Goal: Task Accomplishment & Management: Manage account settings

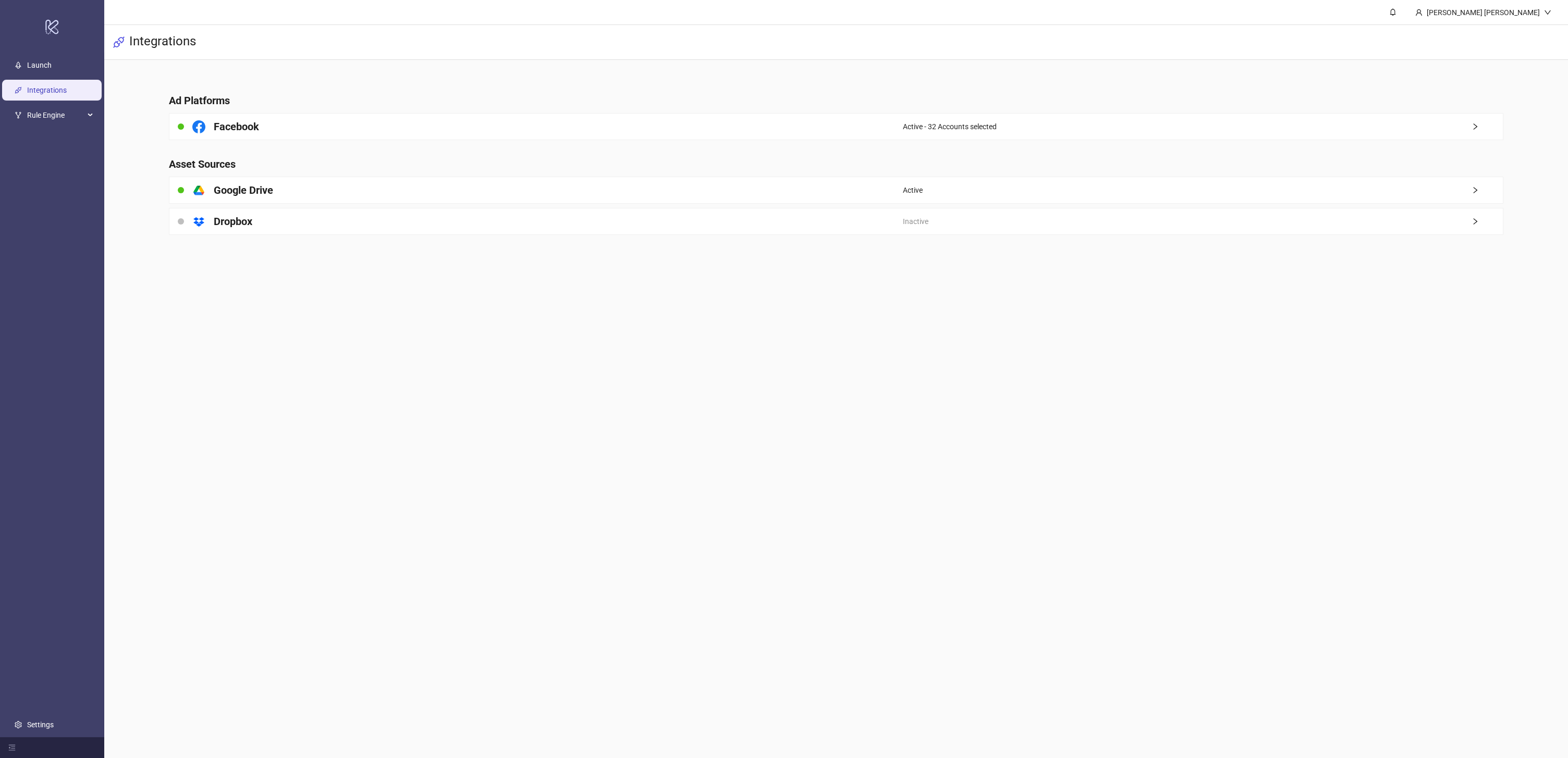
click at [462, 142] on main "Ad Platforms Facebook Active - 32 Accounts selected Asset Sources platform/goog…" at bounding box center [836, 158] width 1351 height 196
click at [462, 136] on div "Facebook" at bounding box center [536, 126] width 734 height 26
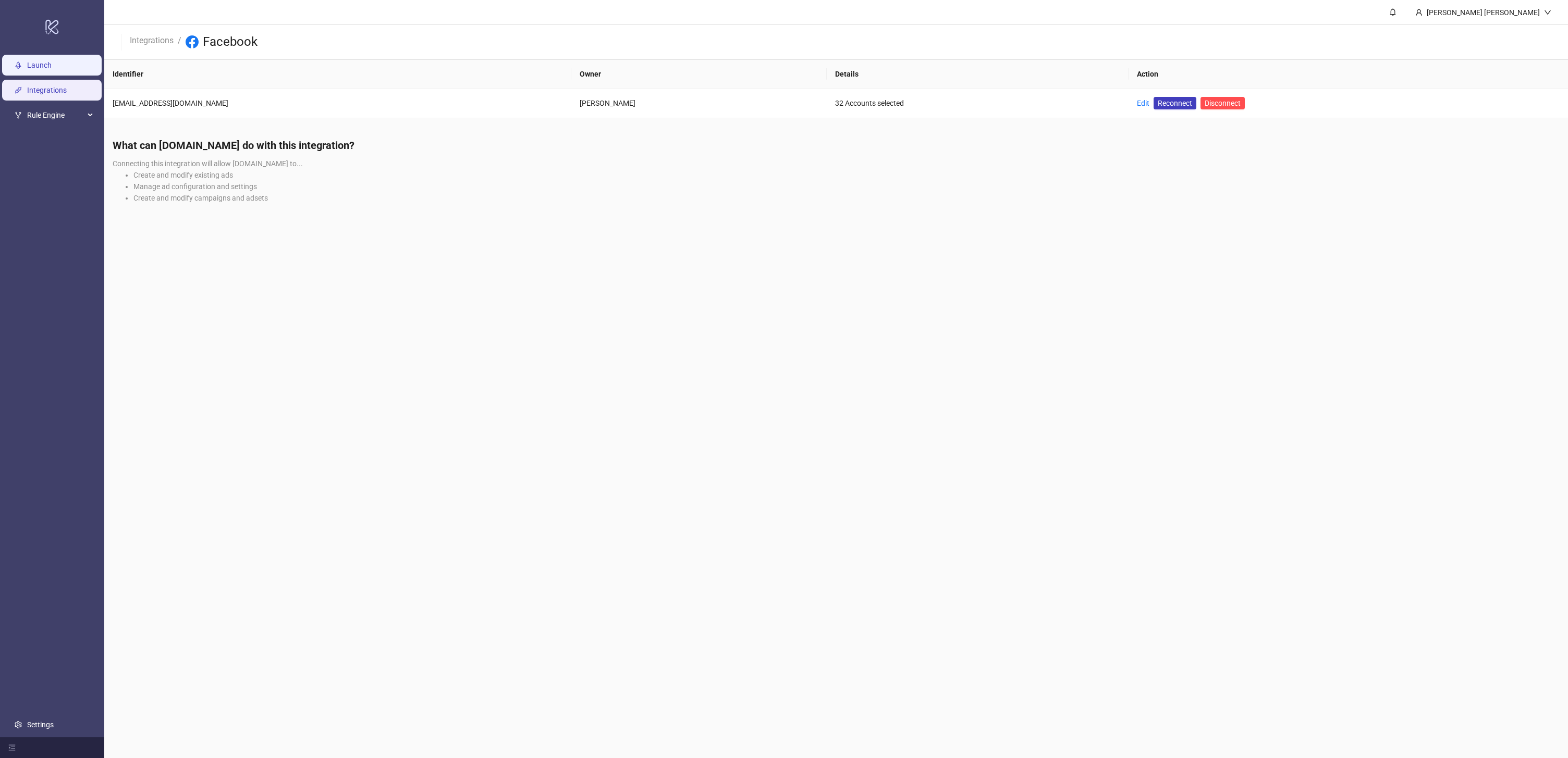
click at [52, 62] on link "Launch" at bounding box center [39, 64] width 24 height 8
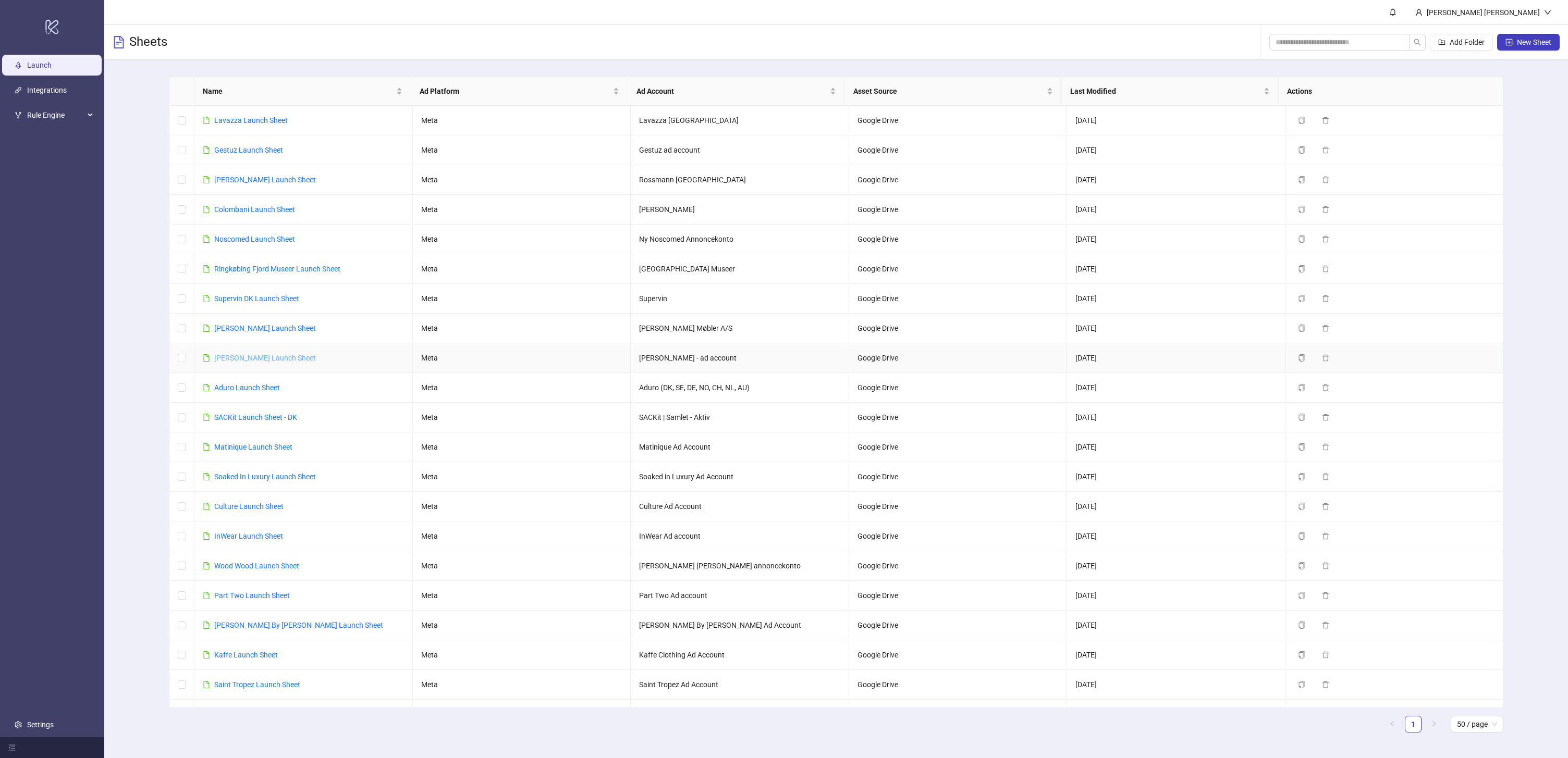
click at [259, 360] on link "[PERSON_NAME] Launch Sheet" at bounding box center [264, 358] width 101 height 8
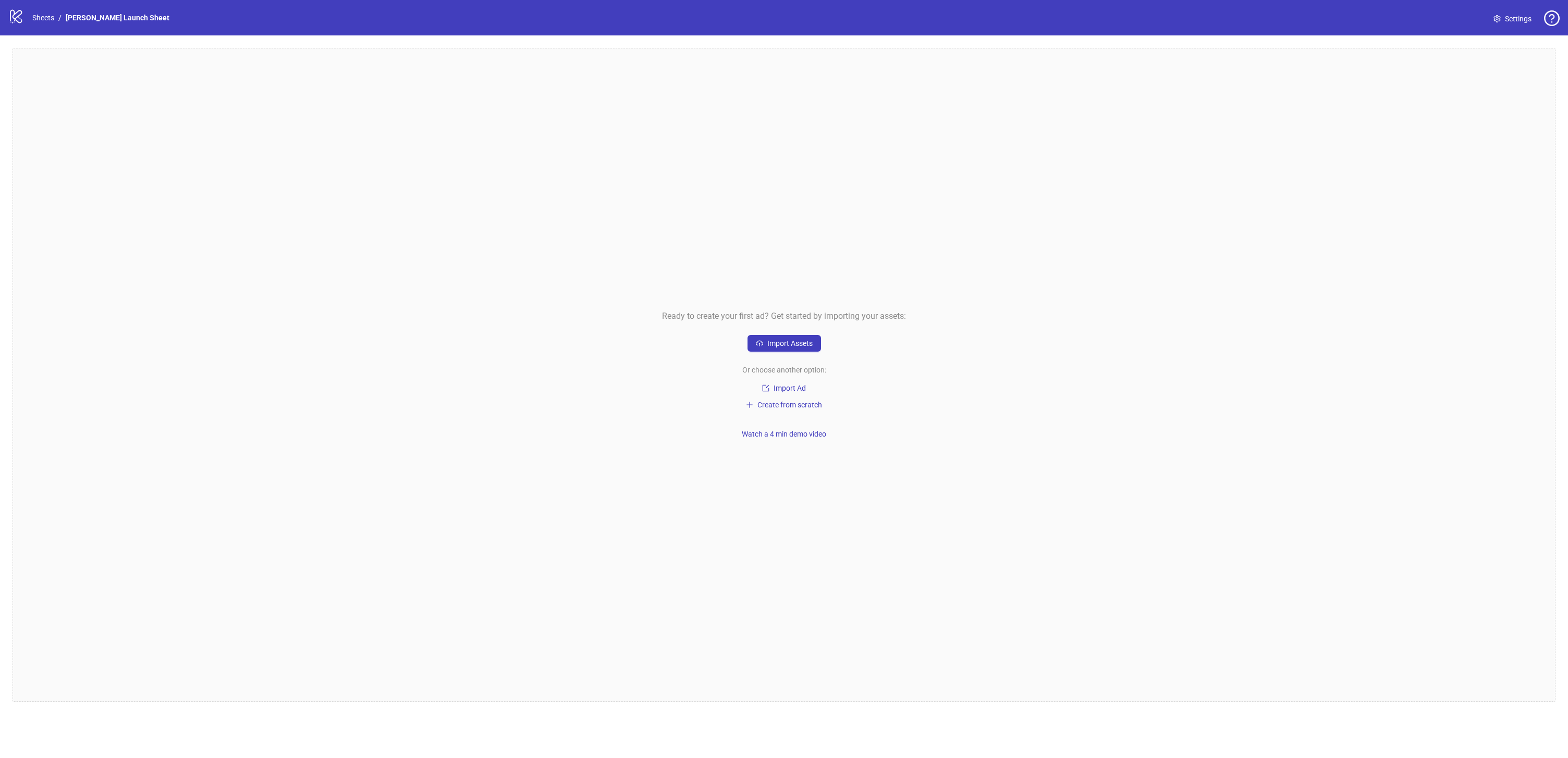
click at [1511, 16] on span "Settings" at bounding box center [1518, 19] width 27 height 11
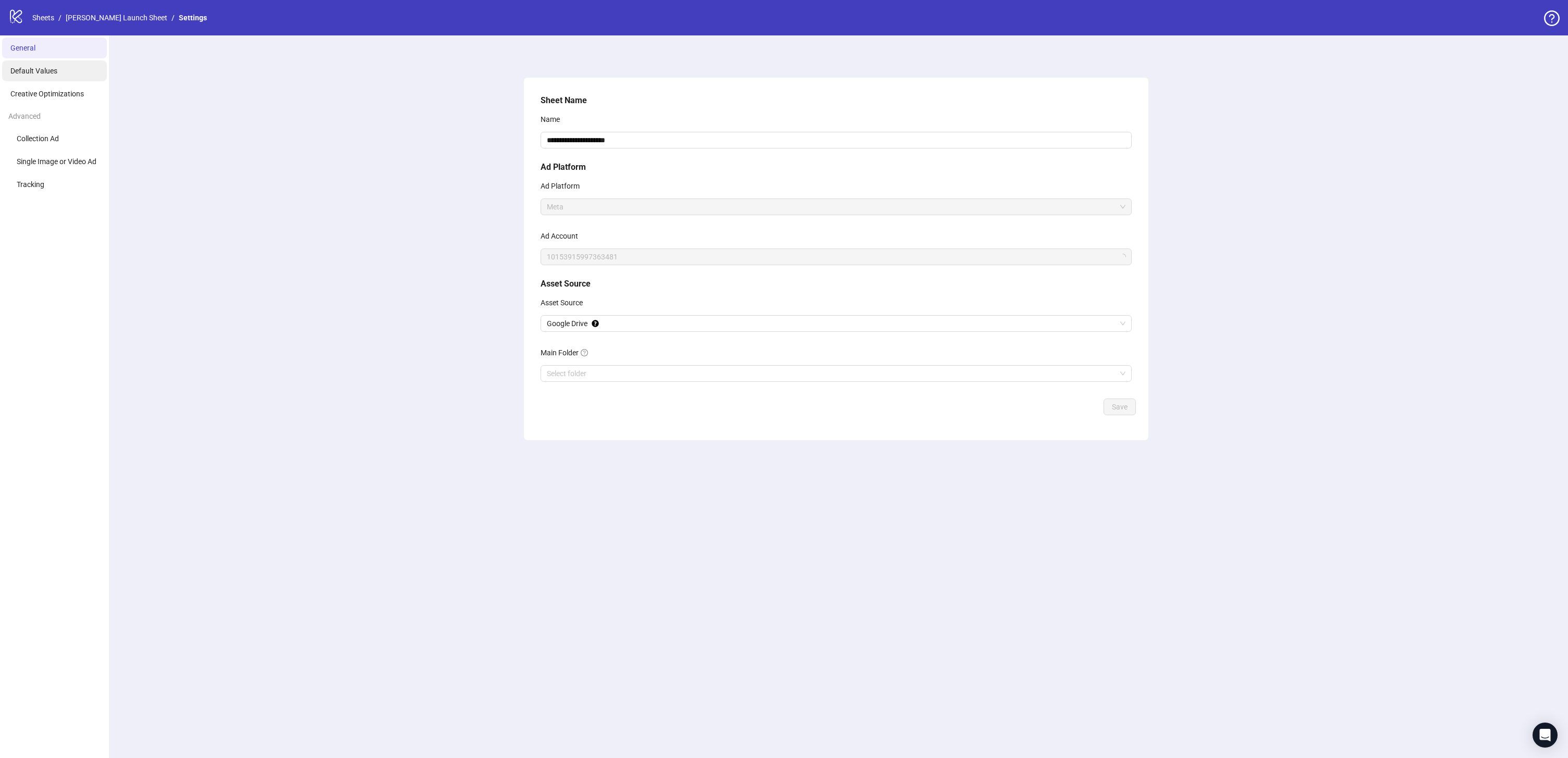
click at [30, 70] on span "Default Values" at bounding box center [33, 70] width 47 height 8
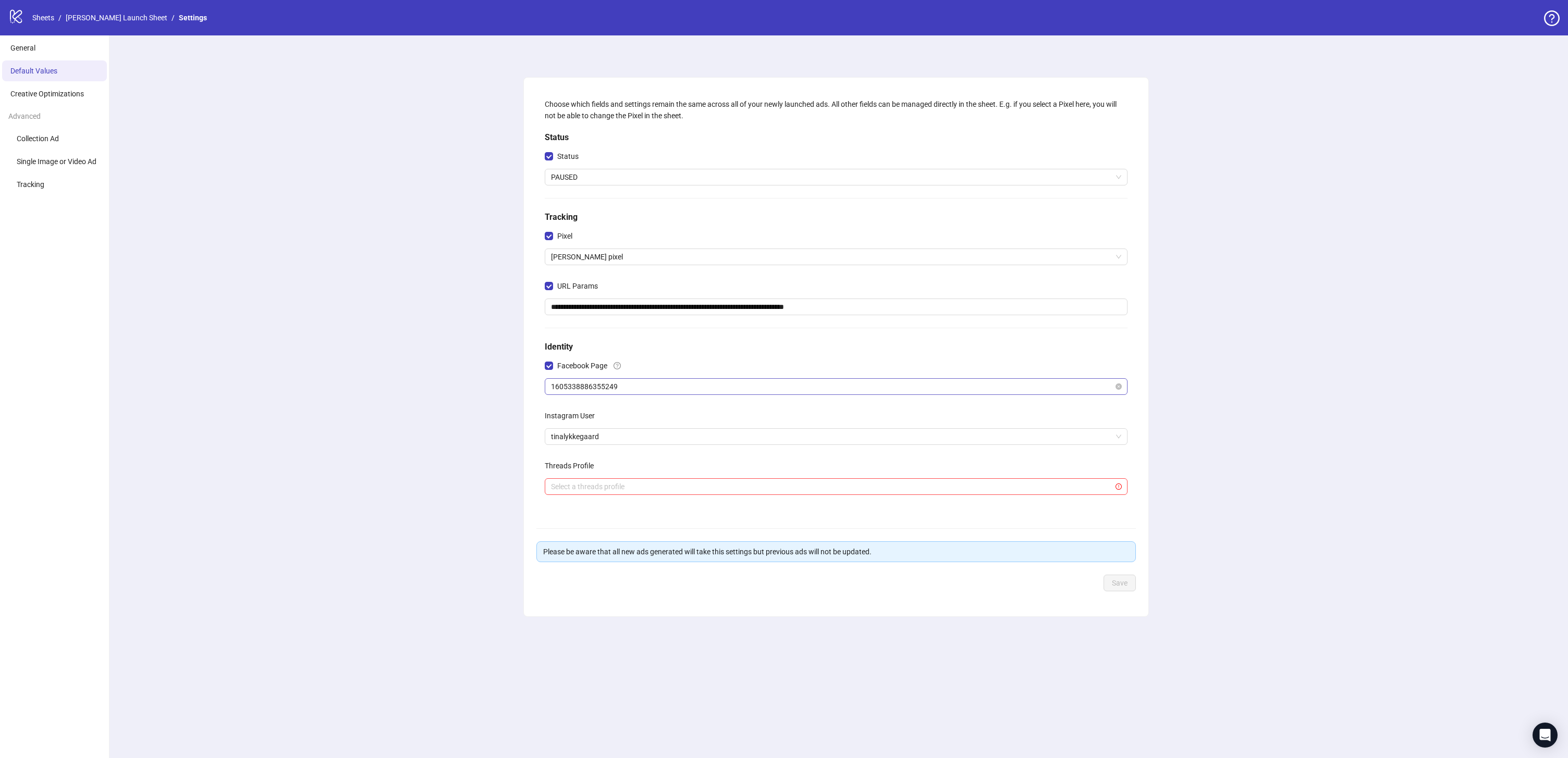
click at [649, 389] on span "1605338886355249" at bounding box center [836, 386] width 570 height 16
click at [642, 355] on div "**********" at bounding box center [836, 303] width 591 height 417
click at [582, 386] on span "1605338886355249" at bounding box center [836, 386] width 570 height 16
click at [49, 101] on li "Creative Optimizations" at bounding box center [55, 94] width 105 height 21
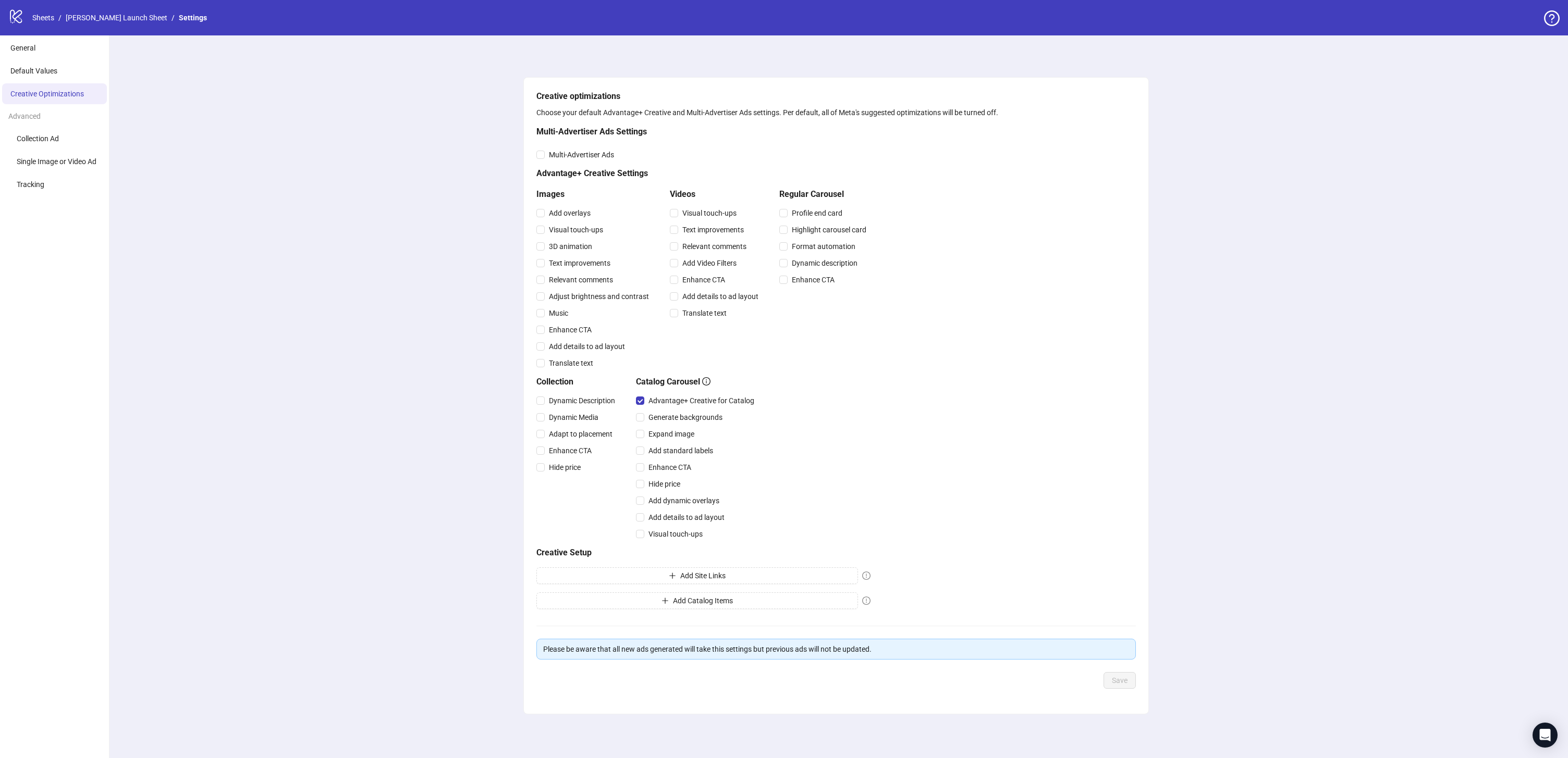
click at [49, 124] on div "Advanced" at bounding box center [54, 116] width 109 height 20
click at [44, 131] on li "Collection Ad" at bounding box center [55, 138] width 105 height 21
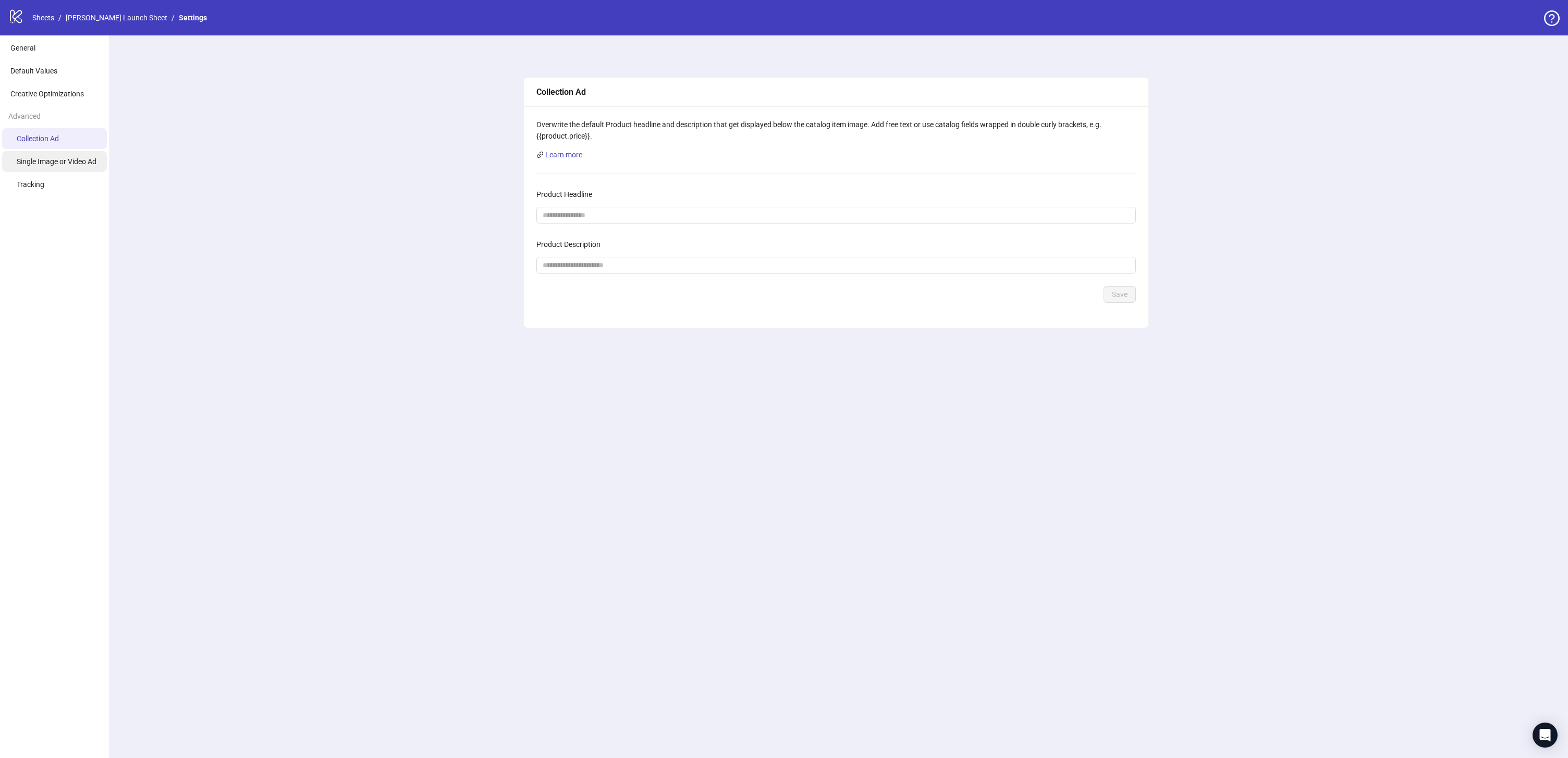
click at [73, 163] on span "Single Image or Video Ad" at bounding box center [57, 161] width 80 height 8
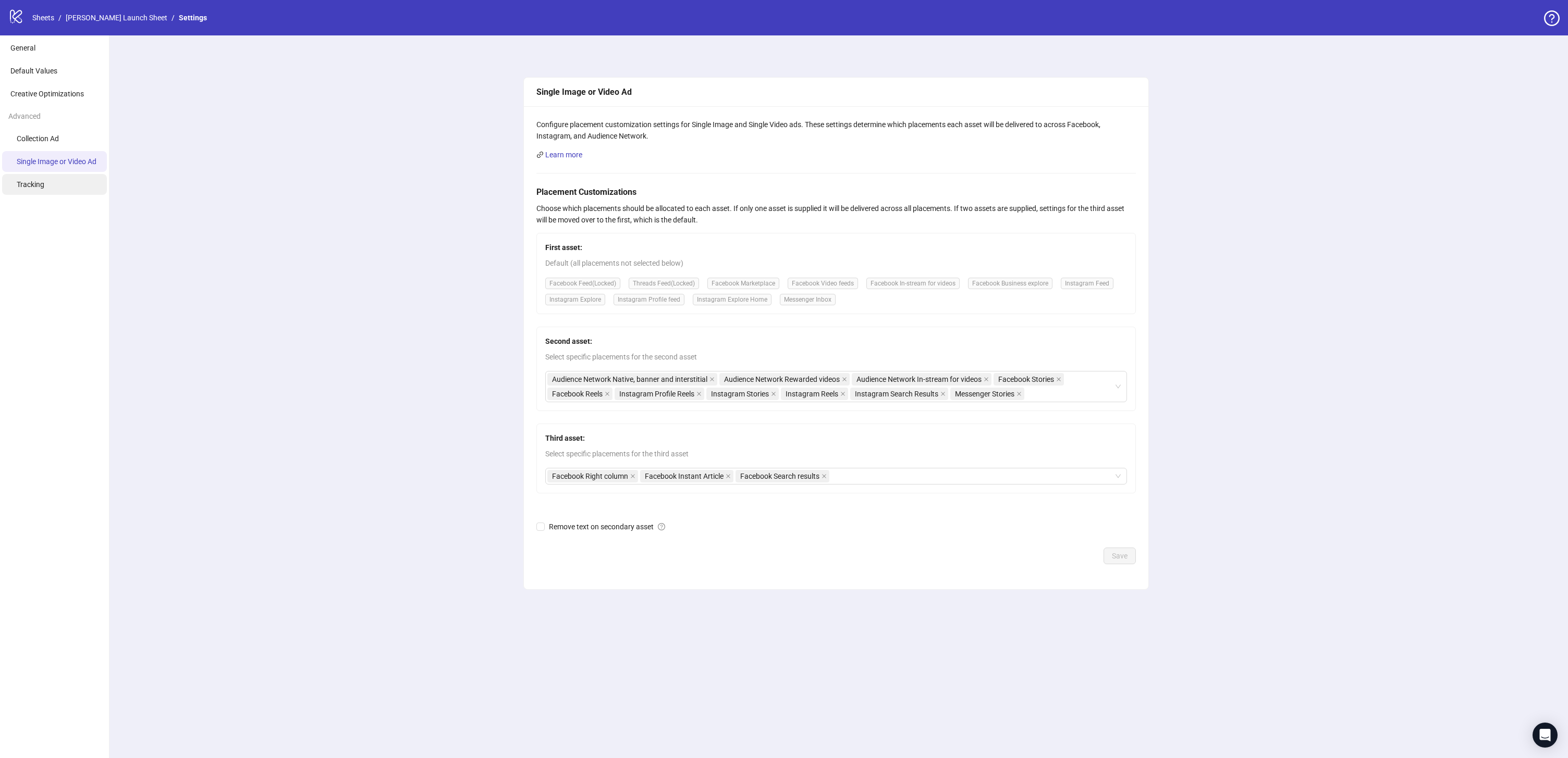
click at [46, 183] on li "Tracking" at bounding box center [55, 184] width 105 height 21
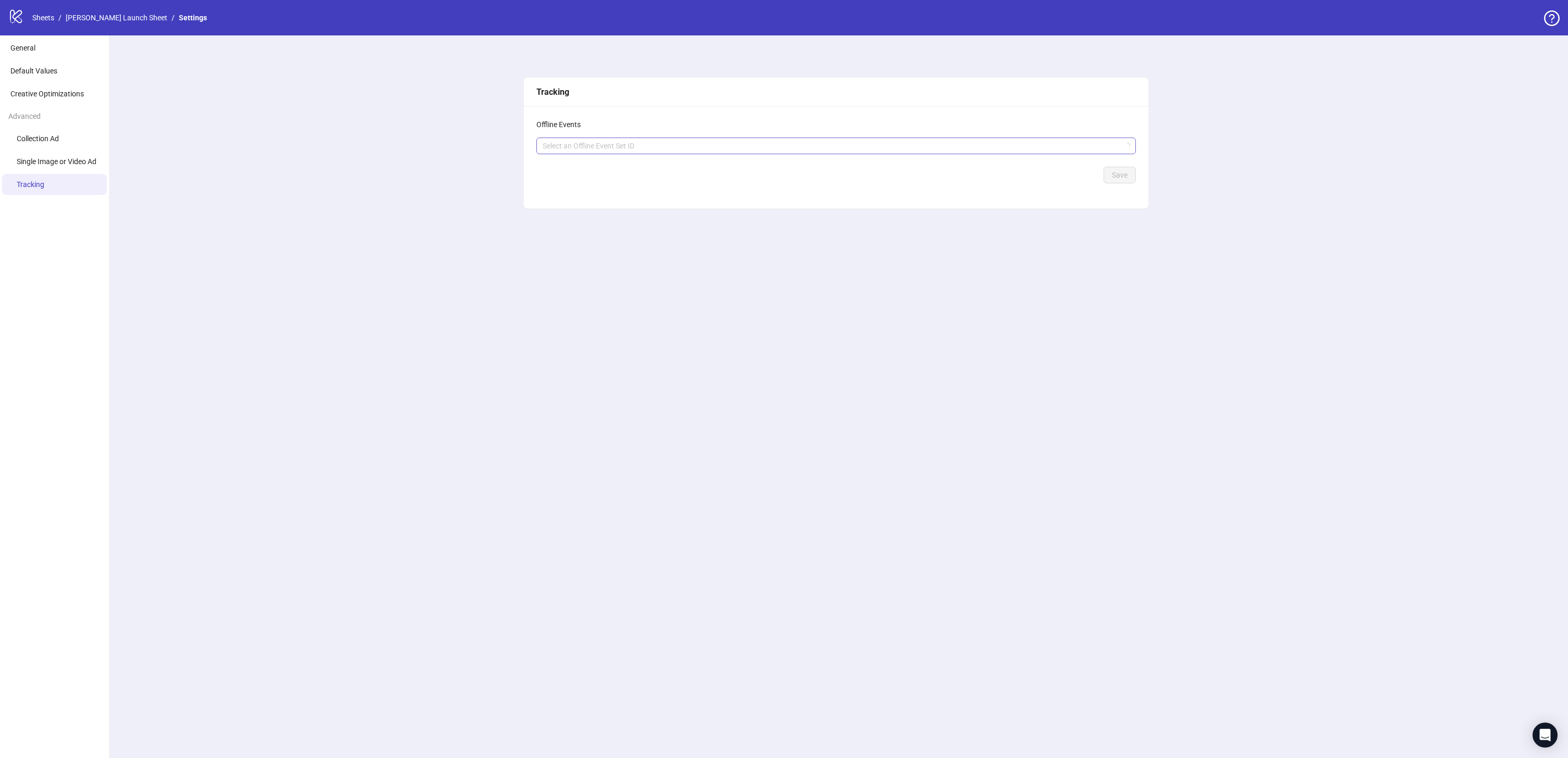
click at [563, 150] on div at bounding box center [830, 146] width 584 height 15
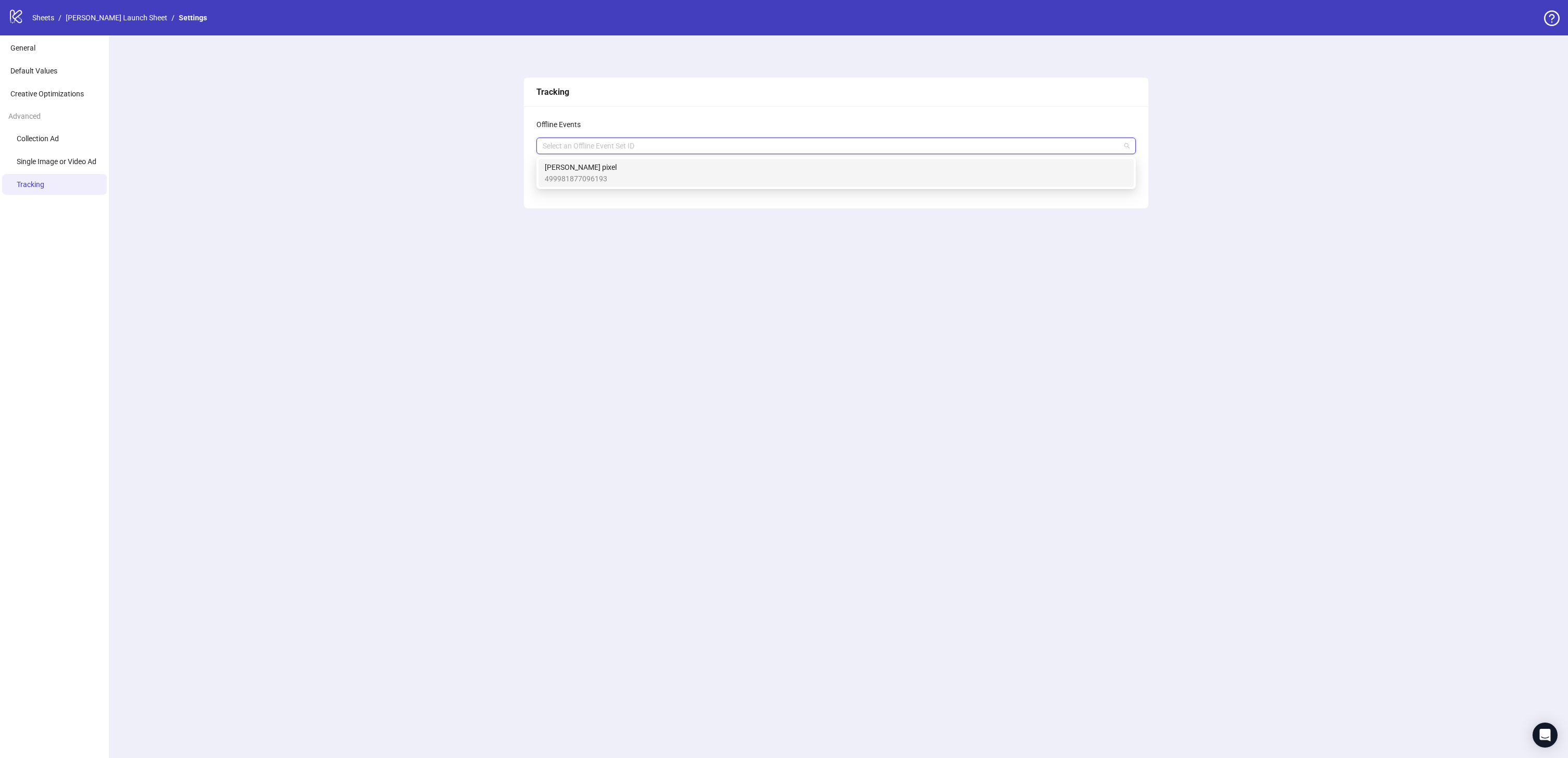
click at [432, 154] on div "Tracking Offline Events Select an Offline Event Set ID Save" at bounding box center [836, 397] width 1464 height 723
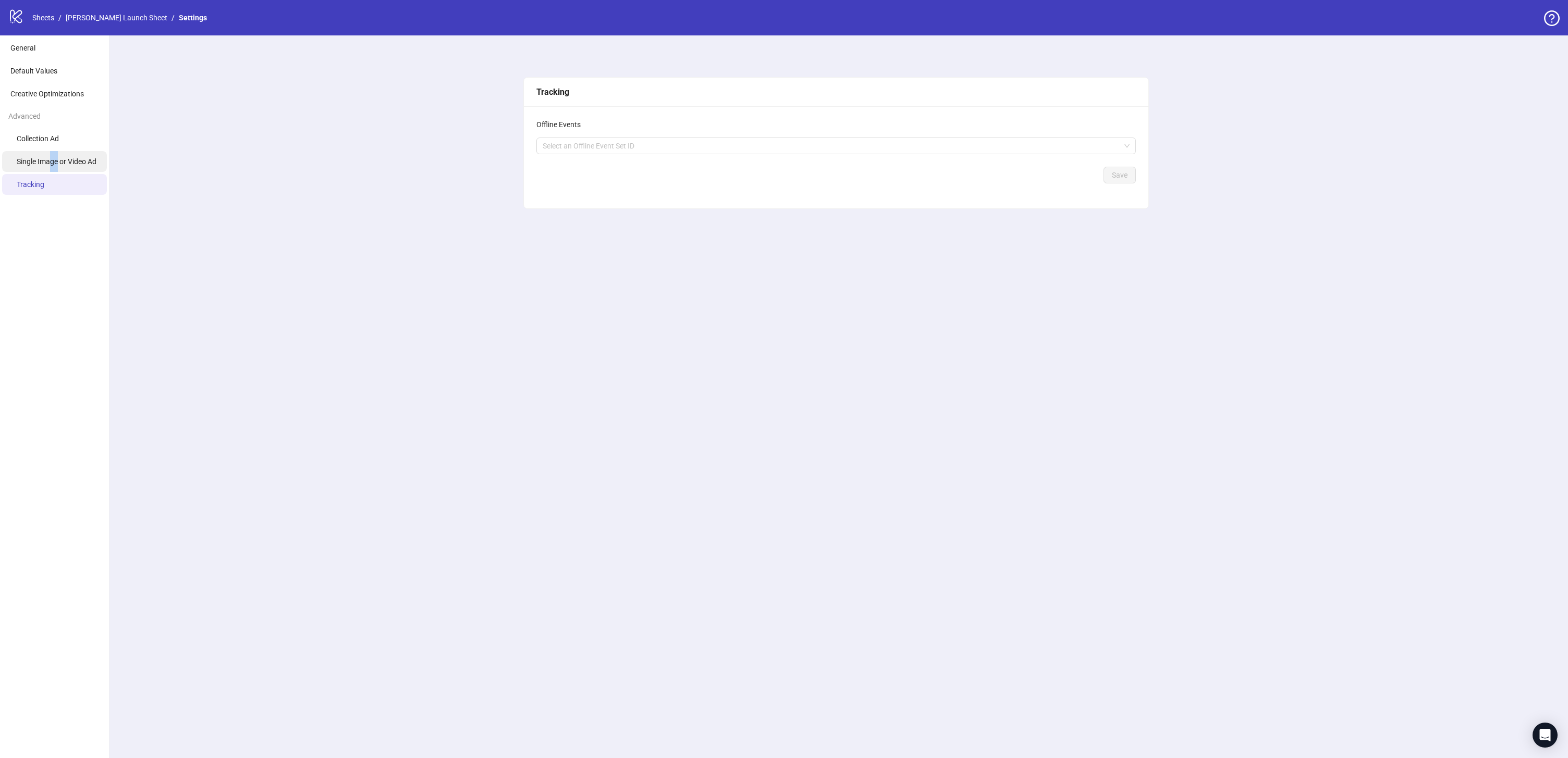
click at [51, 163] on span "Single Image or Video Ad" at bounding box center [57, 161] width 80 height 8
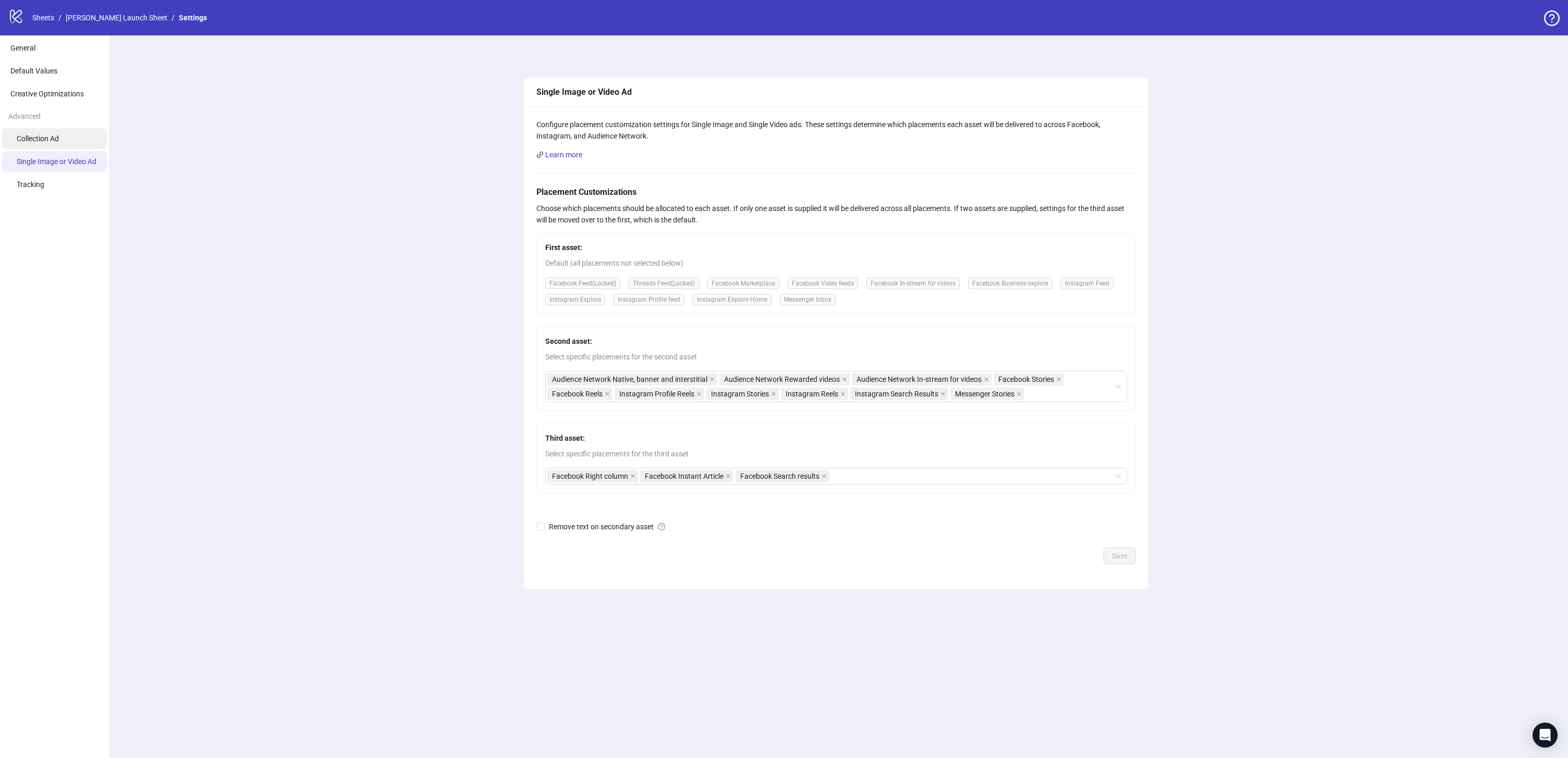
click at [51, 135] on span "Collection Ad" at bounding box center [38, 138] width 42 height 8
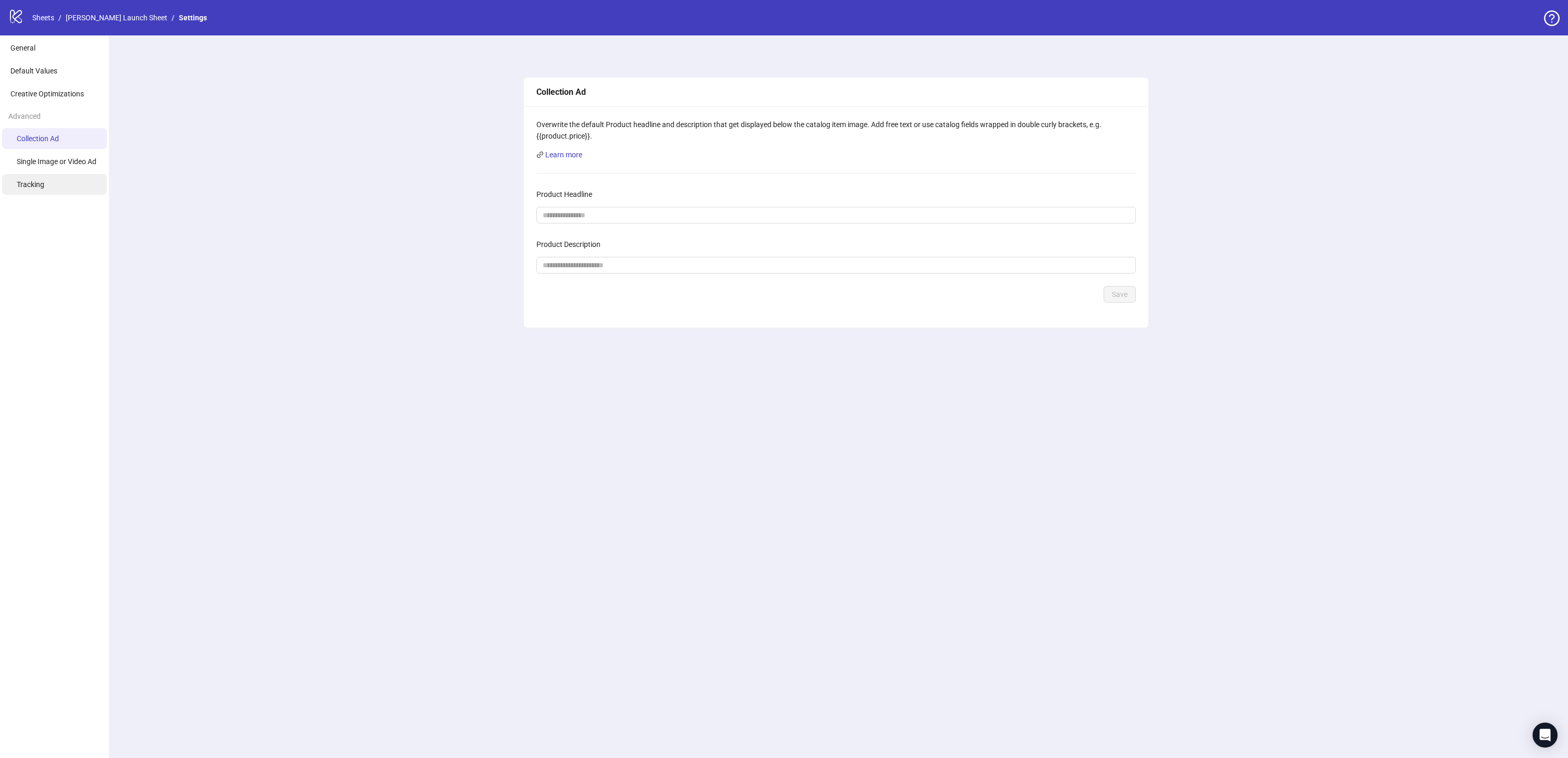
click at [68, 184] on li "Tracking" at bounding box center [55, 184] width 105 height 21
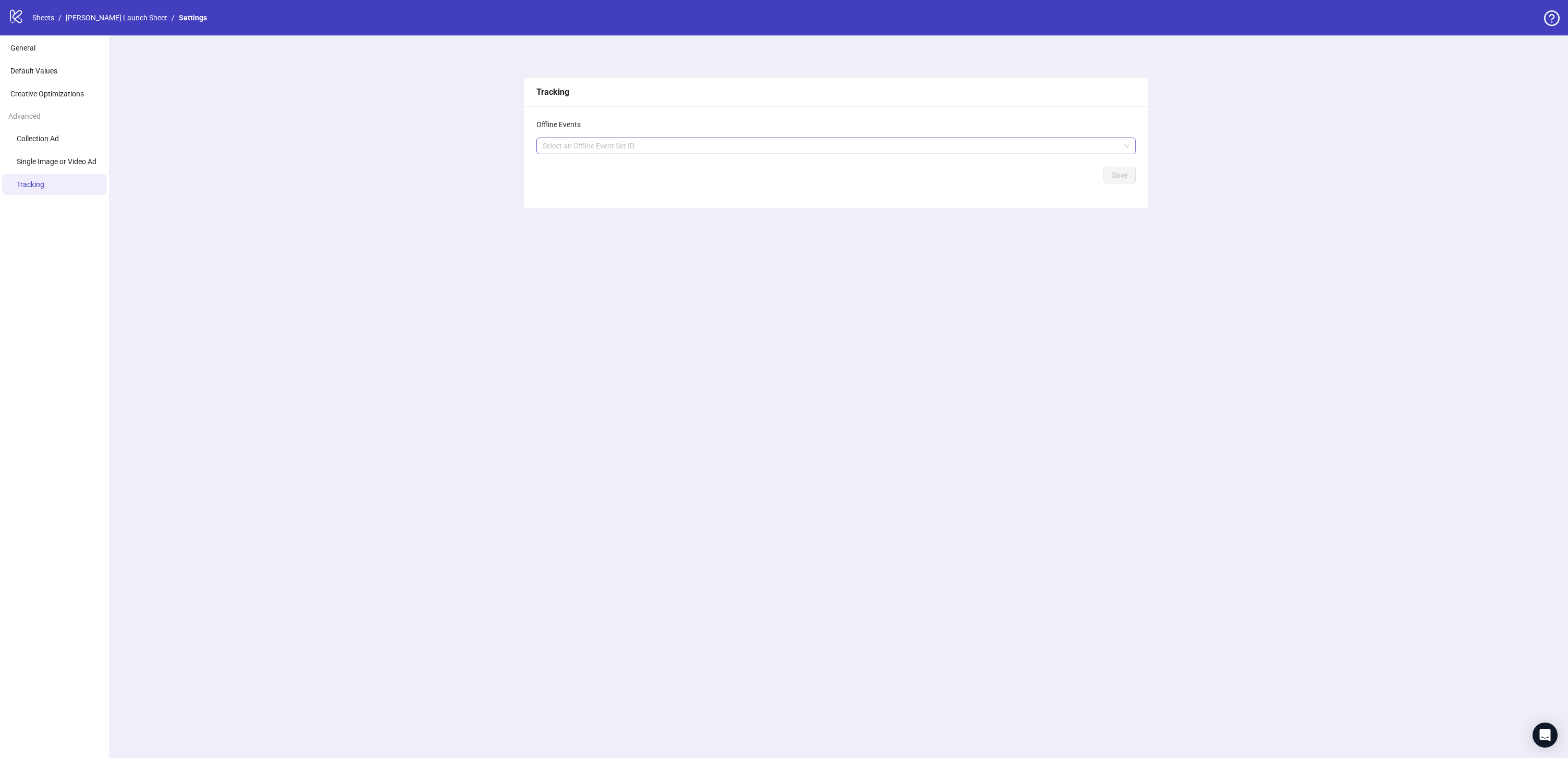
click at [669, 138] on div "Select an Offline Event Set ID" at bounding box center [836, 146] width 600 height 17
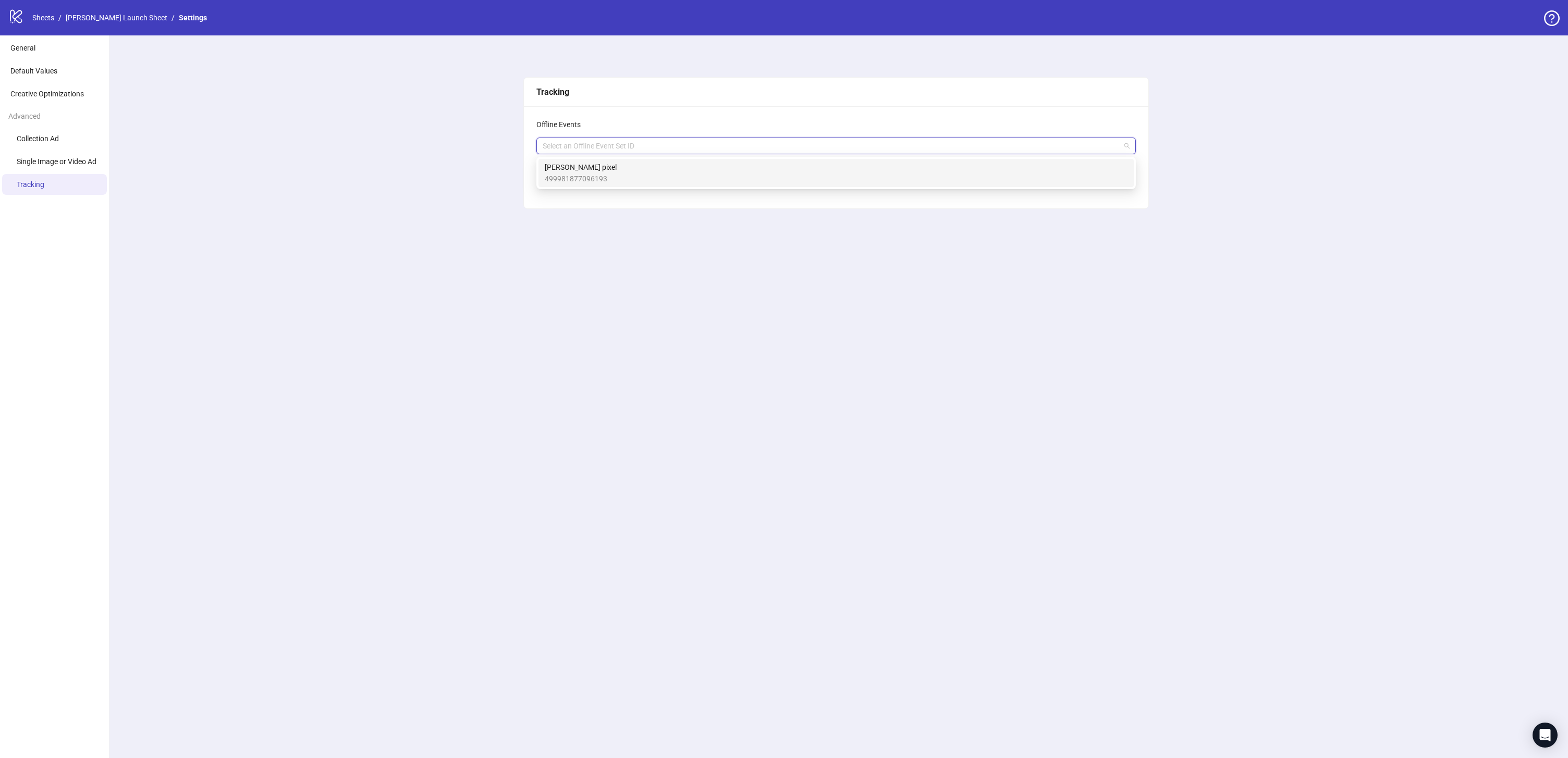
click at [584, 169] on span "[PERSON_NAME] pixel" at bounding box center [580, 167] width 72 height 11
click at [474, 170] on div "Tracking Offline Events [PERSON_NAME] pixel + 0 ... Save" at bounding box center [836, 397] width 1464 height 723
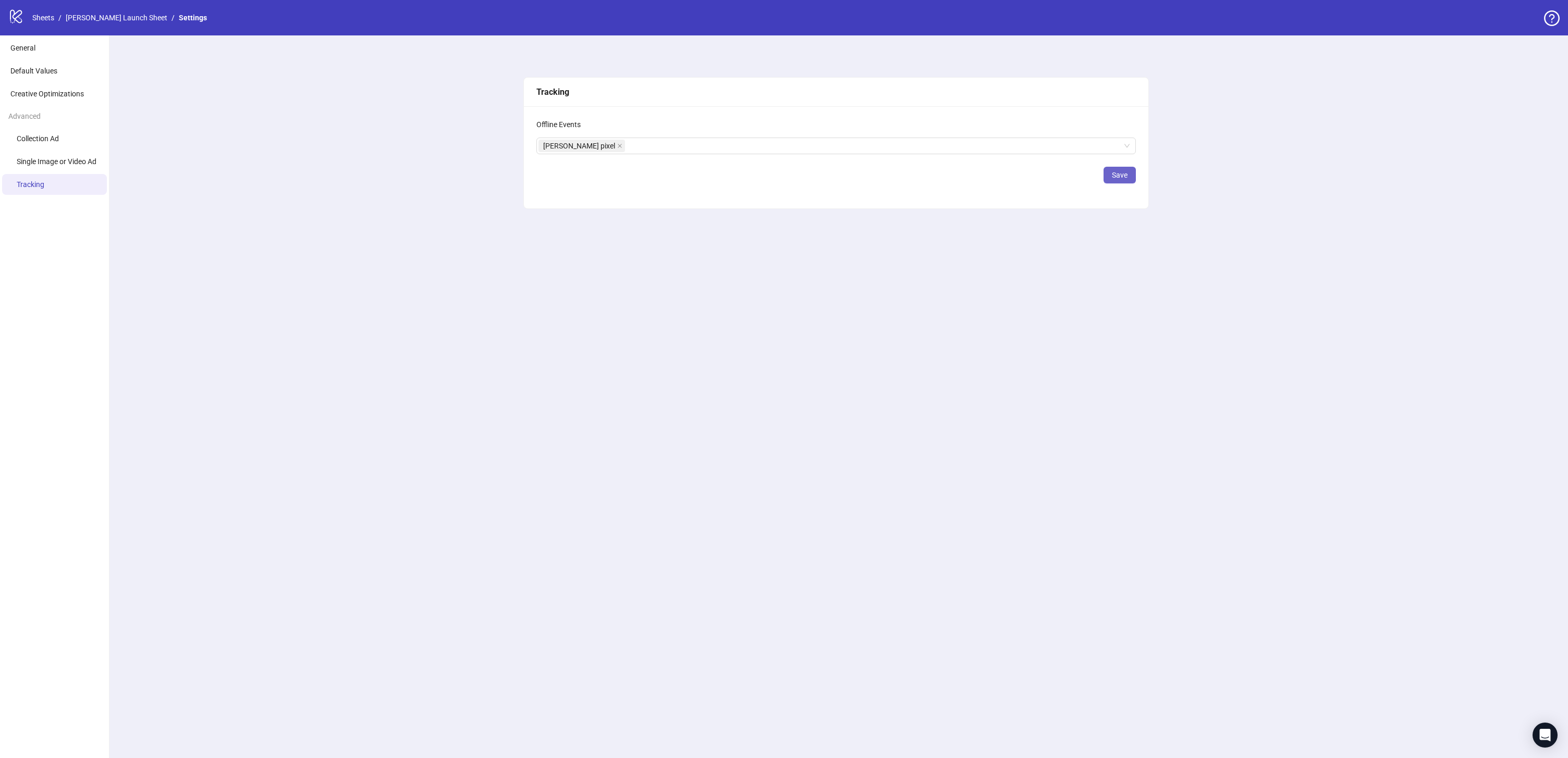
click at [1112, 178] on span "Save" at bounding box center [1119, 175] width 16 height 8
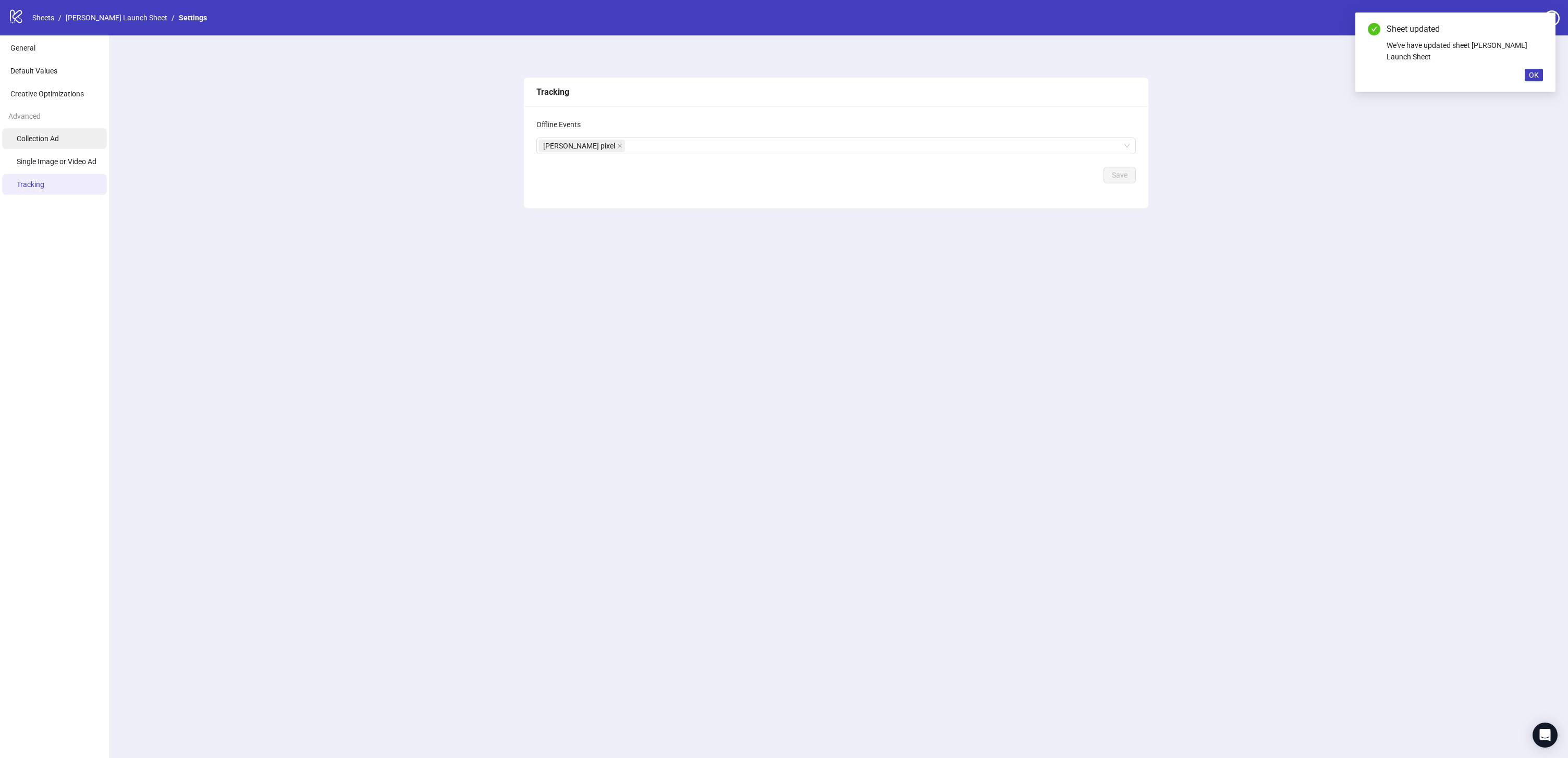
click at [62, 138] on li "Collection Ad" at bounding box center [55, 138] width 105 height 21
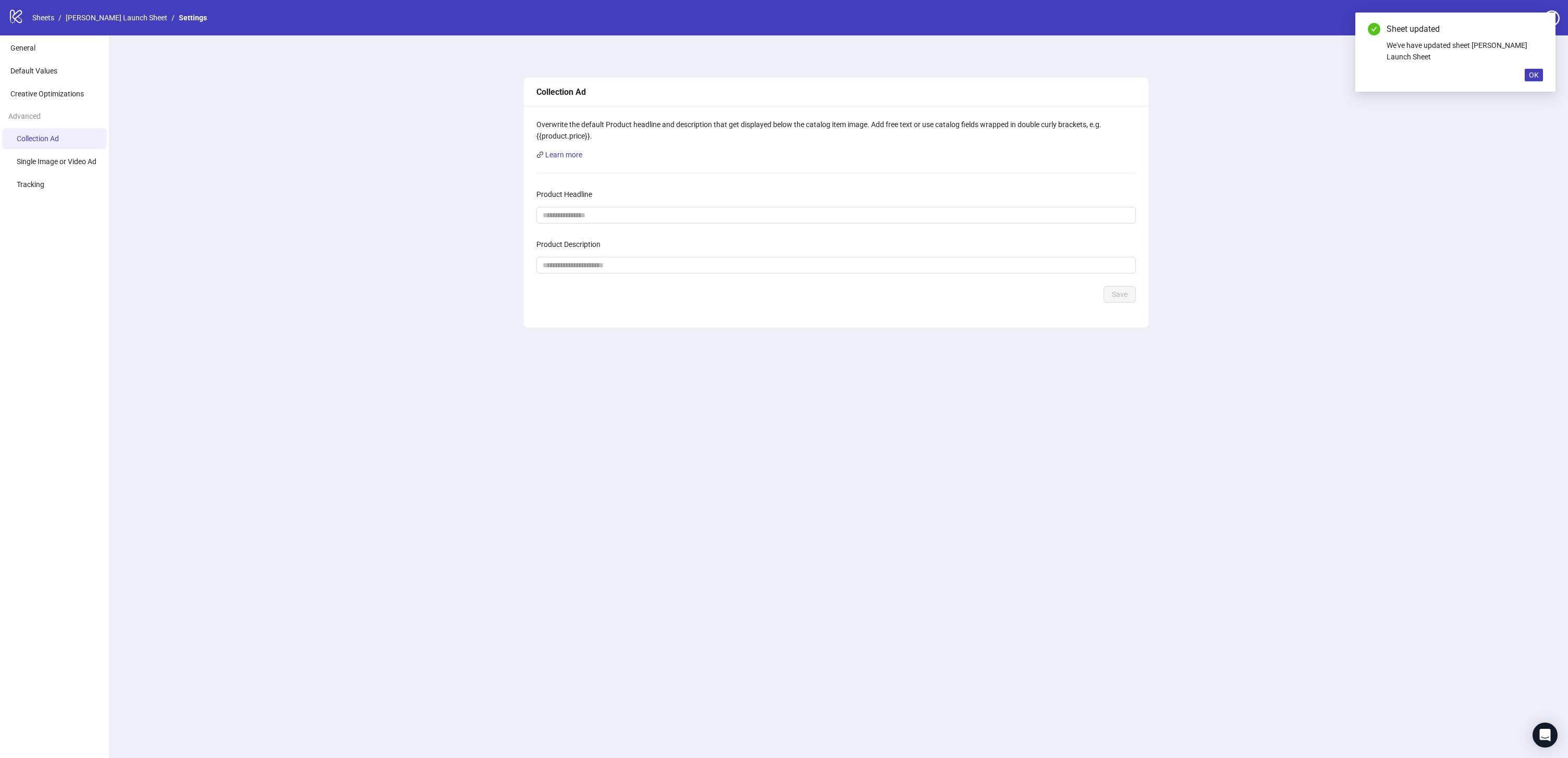
click at [67, 112] on div "Advanced" at bounding box center [54, 116] width 109 height 20
click at [73, 93] on span "Creative Optimizations" at bounding box center [47, 93] width 73 height 8
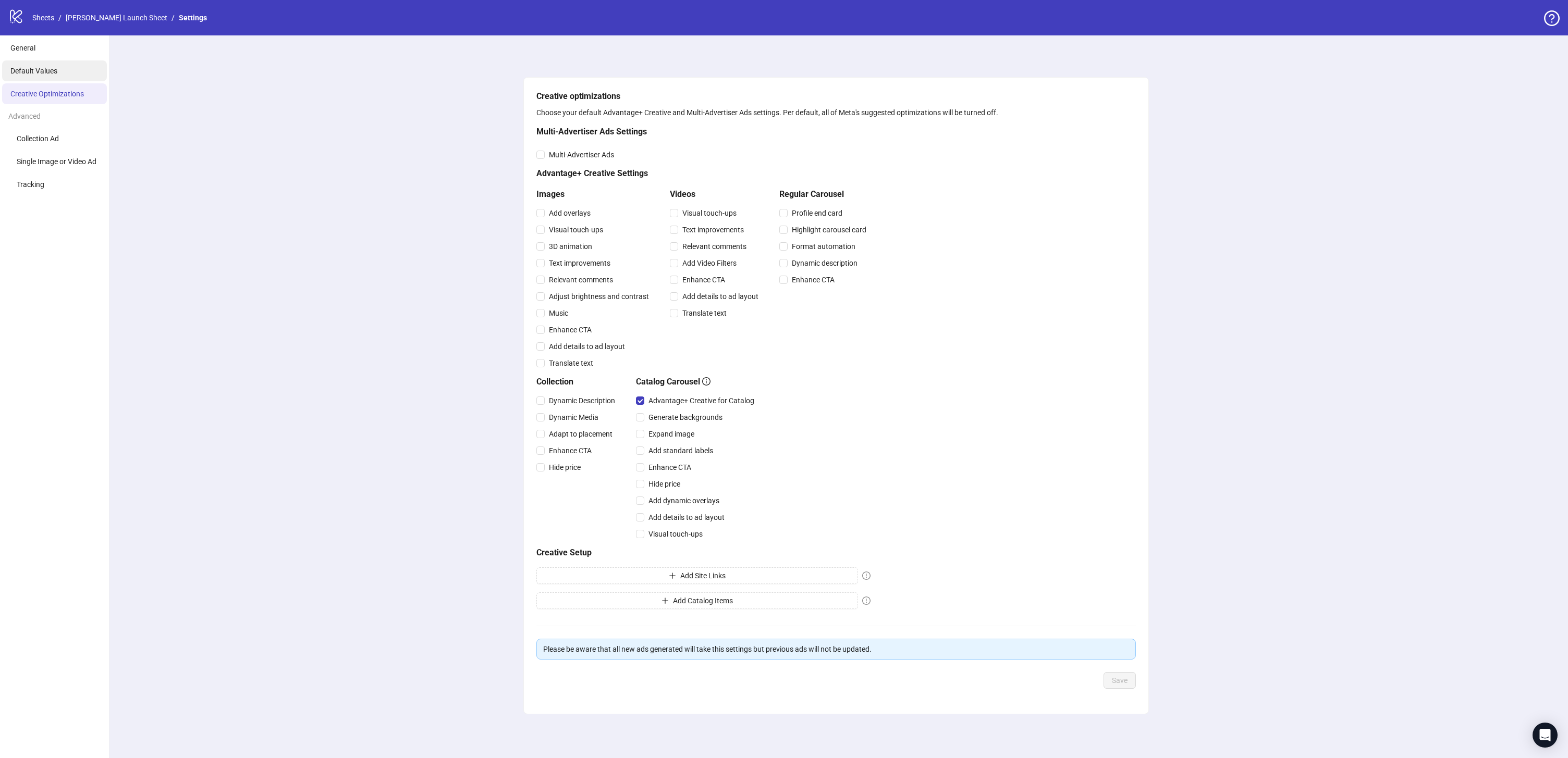
click at [70, 61] on li "Default Values" at bounding box center [55, 71] width 105 height 21
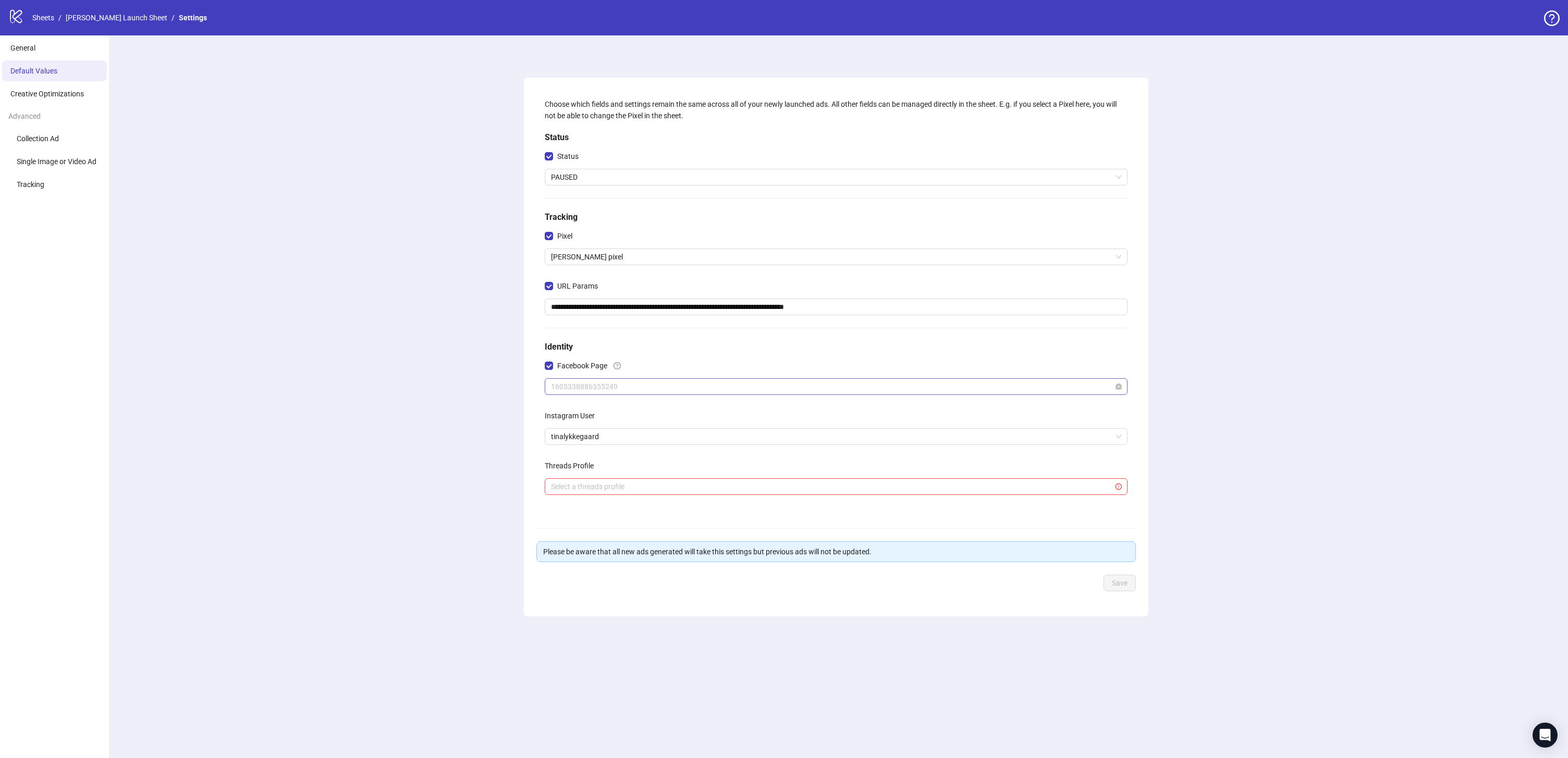
click at [679, 386] on span "1605338886355249" at bounding box center [836, 386] width 570 height 16
click at [678, 385] on span "1605338886355249" at bounding box center [836, 386] width 570 height 16
click at [624, 348] on h5 "Identity" at bounding box center [836, 346] width 583 height 13
click at [618, 348] on link "Facebook account" at bounding box center [636, 347] width 60 height 8
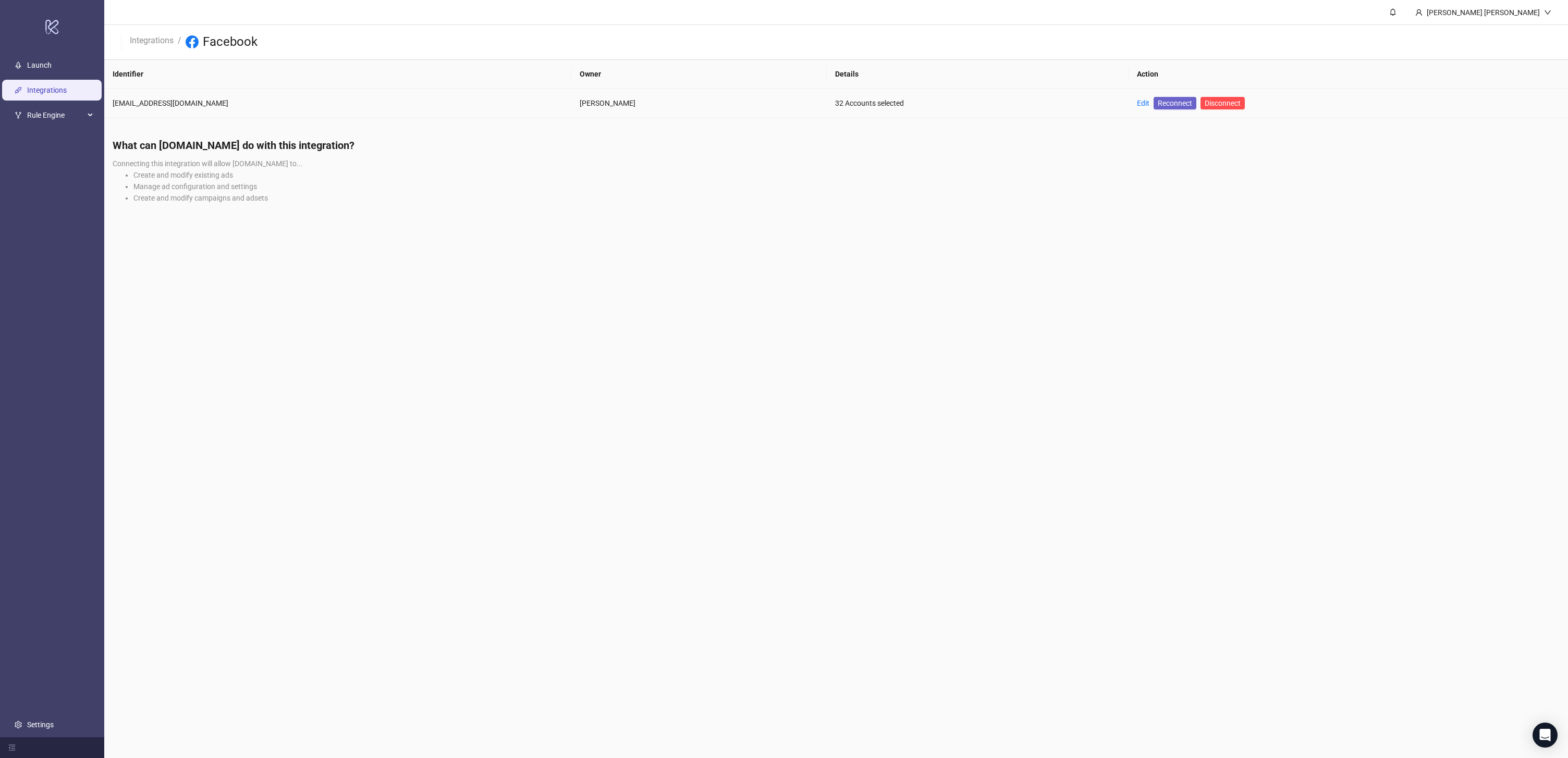
click at [1158, 103] on span "Reconnect" at bounding box center [1175, 103] width 34 height 11
